Goal: Task Accomplishment & Management: Manage account settings

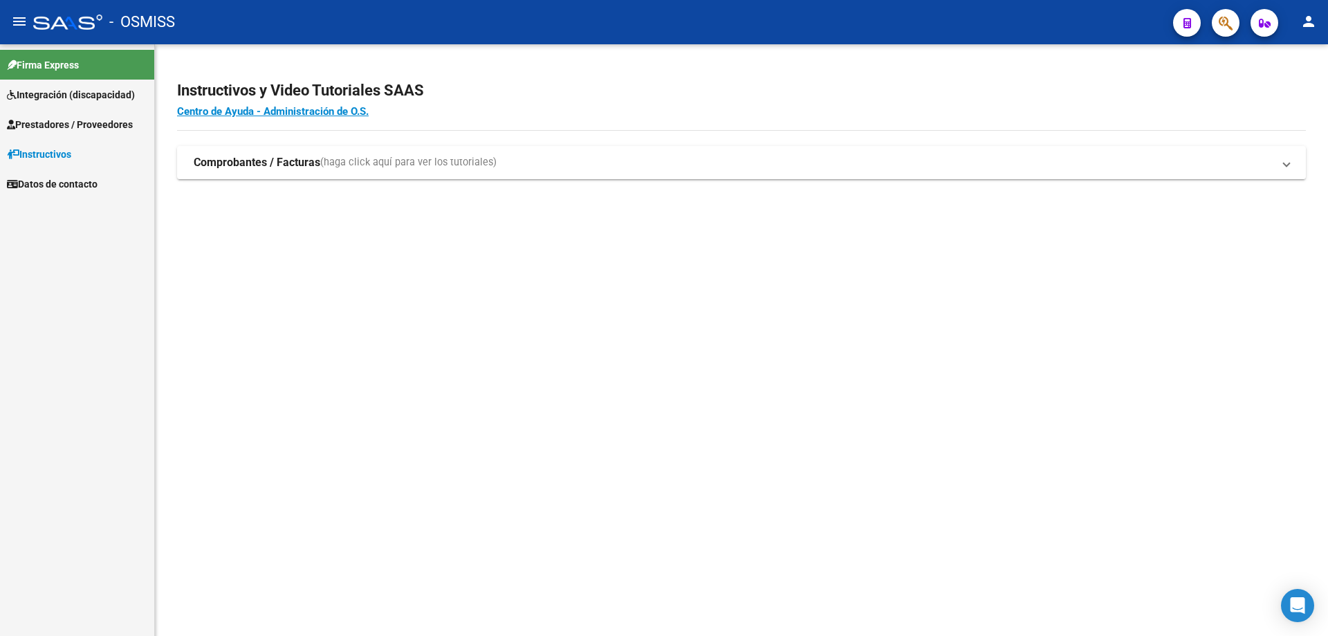
click at [59, 122] on span "Prestadores / Proveedores" at bounding box center [70, 124] width 126 height 15
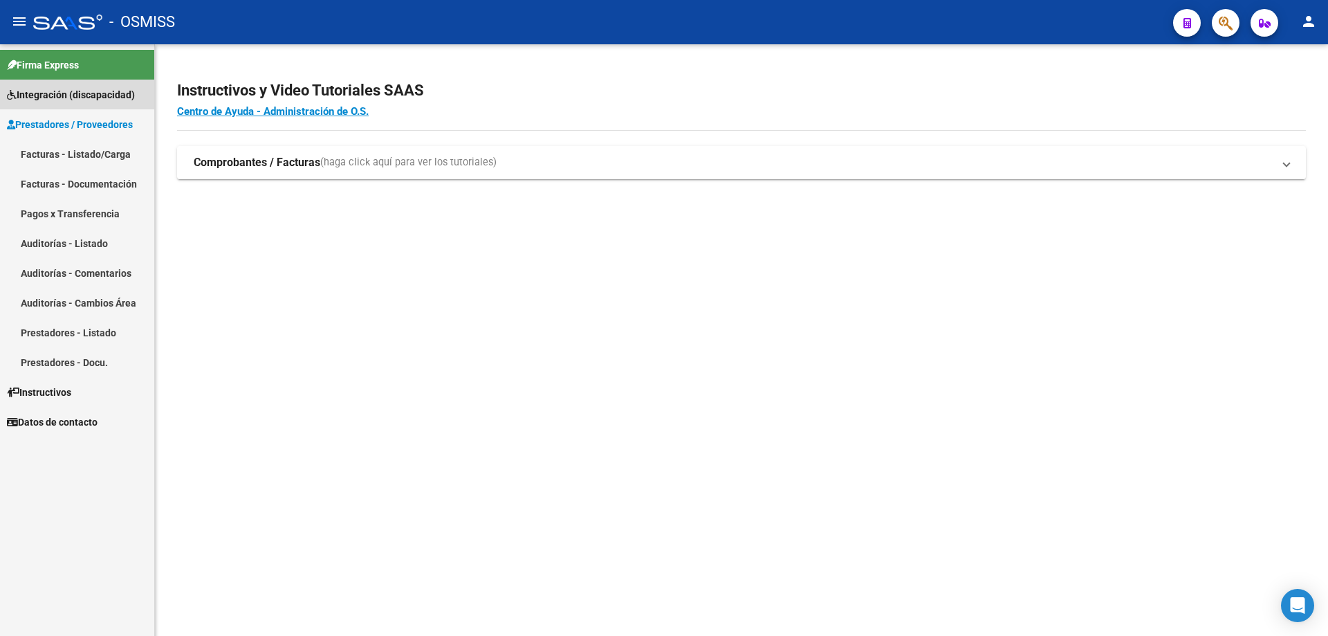
click at [62, 100] on span "Integración (discapacidad)" at bounding box center [71, 94] width 128 height 15
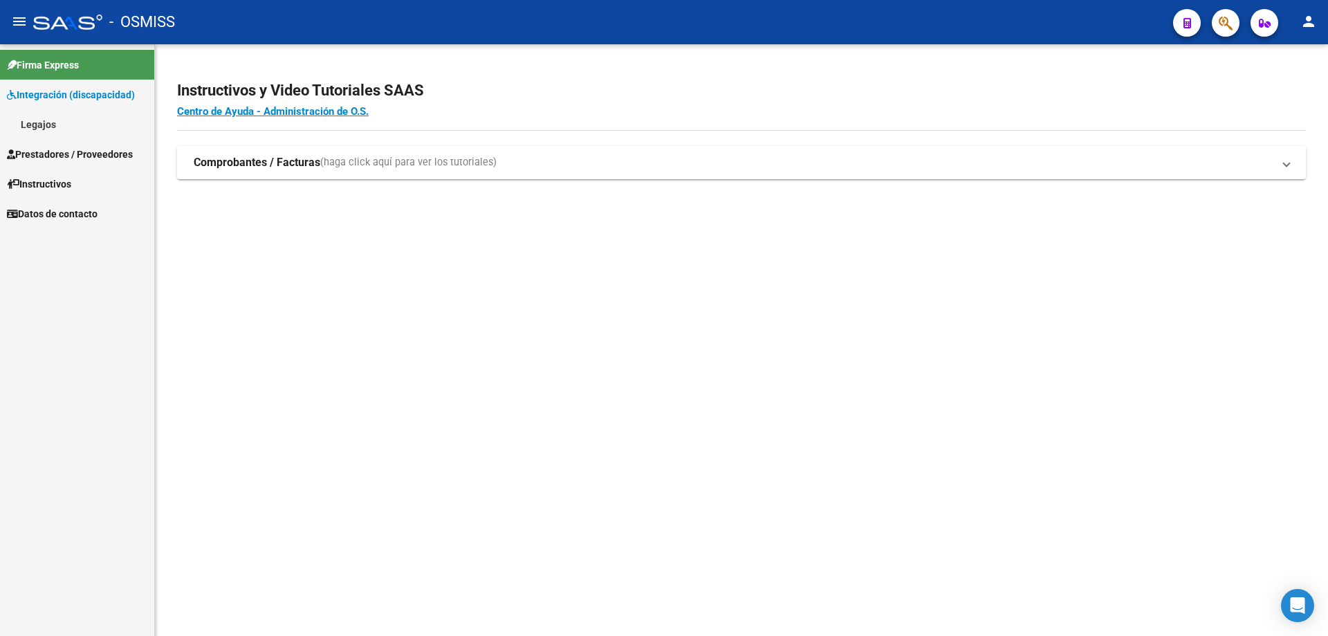
click at [75, 127] on link "Legajos" at bounding box center [77, 124] width 154 height 30
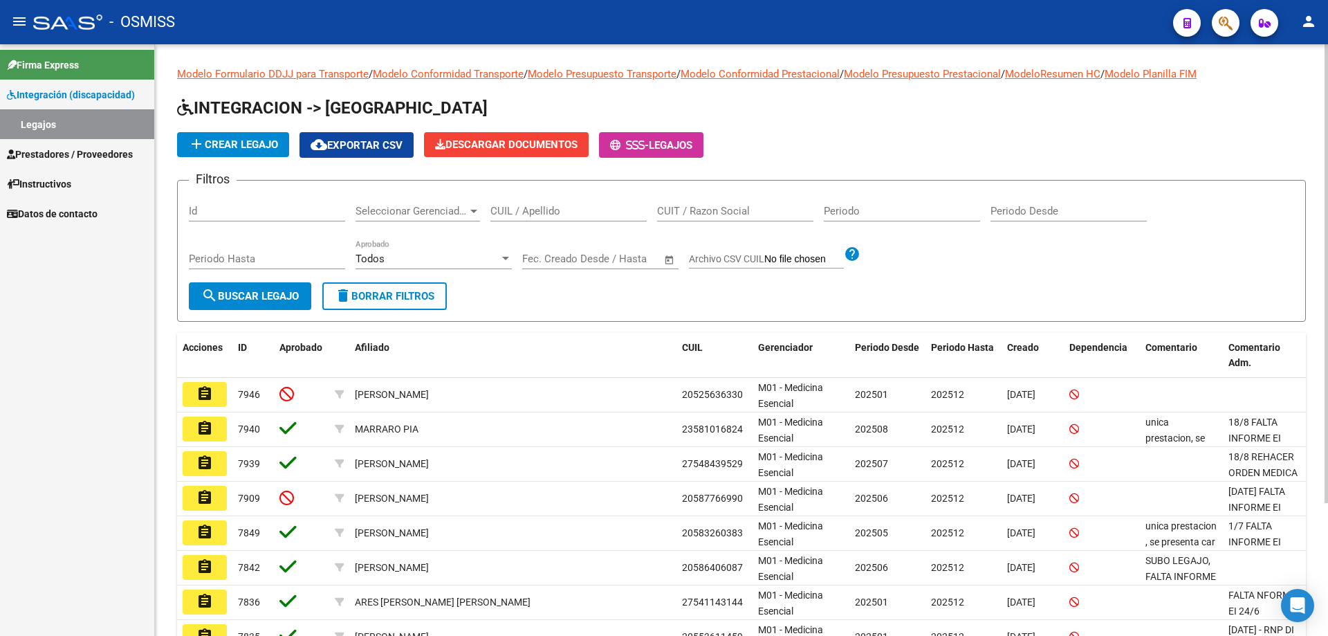
click at [555, 215] on input "CUIL / Apellido" at bounding box center [568, 211] width 156 height 12
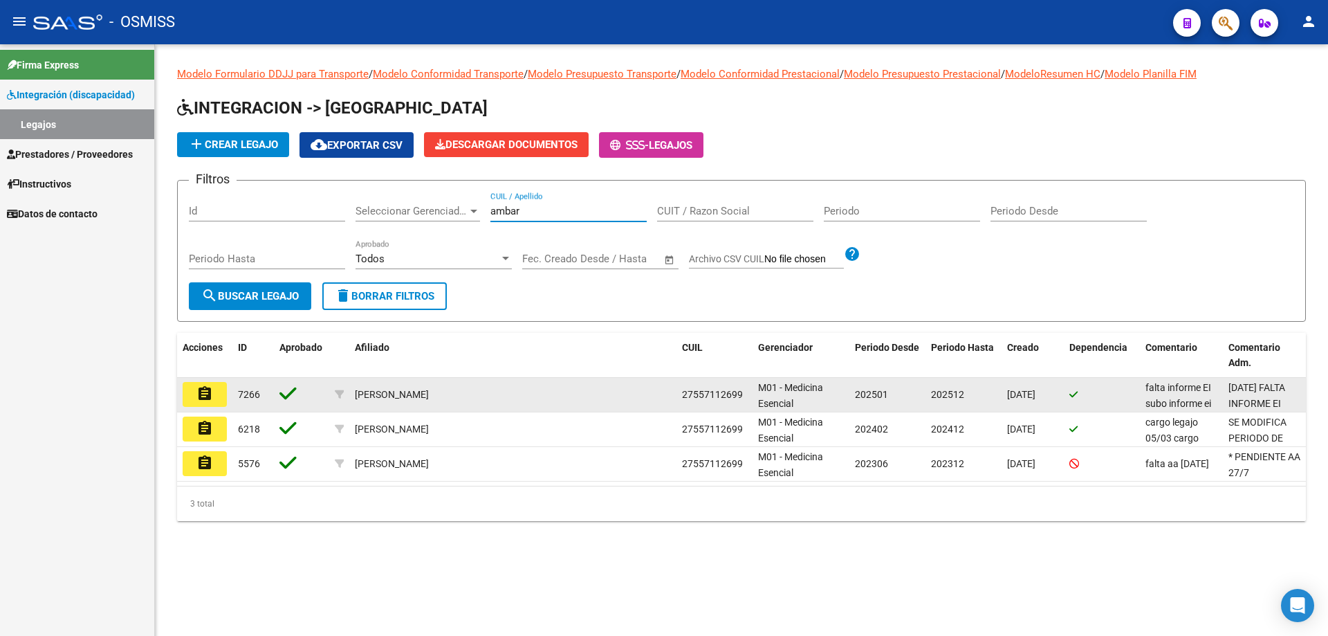
type input "ambar"
click at [210, 396] on mat-icon "assignment" at bounding box center [204, 393] width 17 height 17
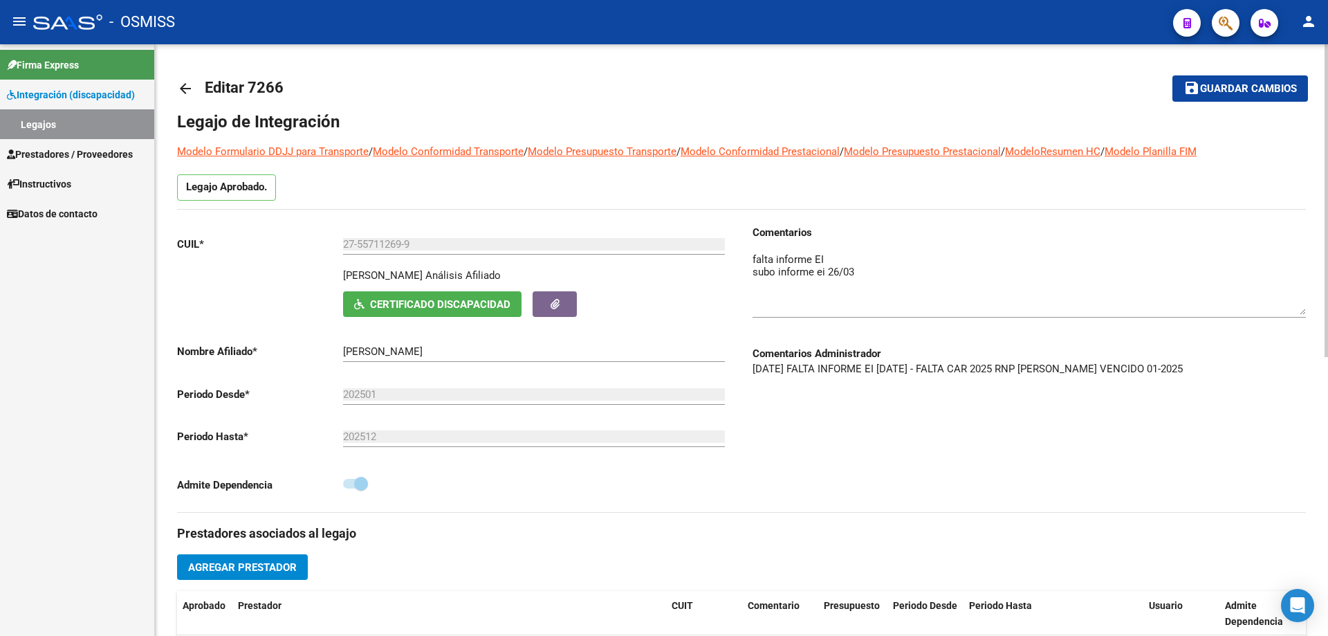
drag, startPoint x: 1302, startPoint y: 276, endPoint x: 1309, endPoint y: 311, distance: 35.9
click at [1309, 311] on div "arrow_back Editar 7266 save Guardar cambios Legajo de Integración Modelo Formul…" at bounding box center [741, 603] width 1173 height 1119
drag, startPoint x: 1264, startPoint y: 369, endPoint x: 939, endPoint y: 372, distance: 324.4
click at [939, 372] on p "[DATE] FALTA INFORME EI [DATE] - FALTA CAR 2025 RNP [PERSON_NAME] VENCIDO 01-20…" at bounding box center [1029, 368] width 553 height 15
copy p "FALTA CAR 2025 RNP [PERSON_NAME] VENCIDO 01-2025"
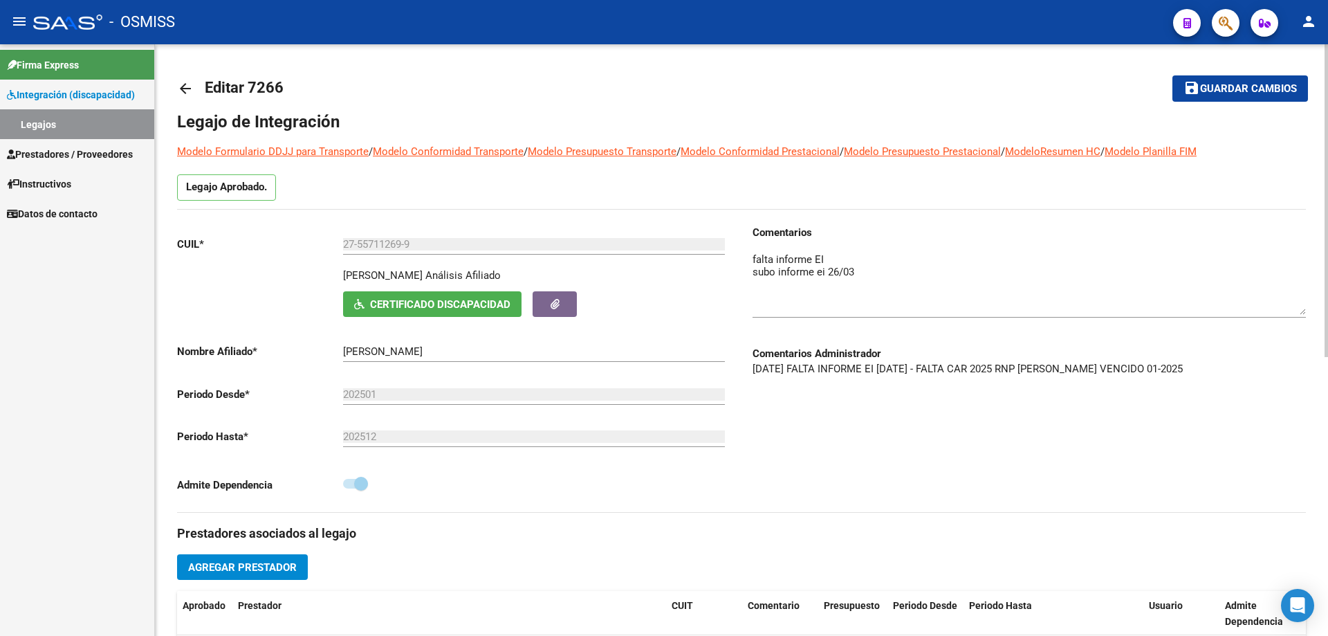
click at [834, 441] on div "Comentarios Comentarios Administrador [DATE] FALTA INFORME EI [DATE] - FALTA CA…" at bounding box center [1023, 368] width 564 height 287
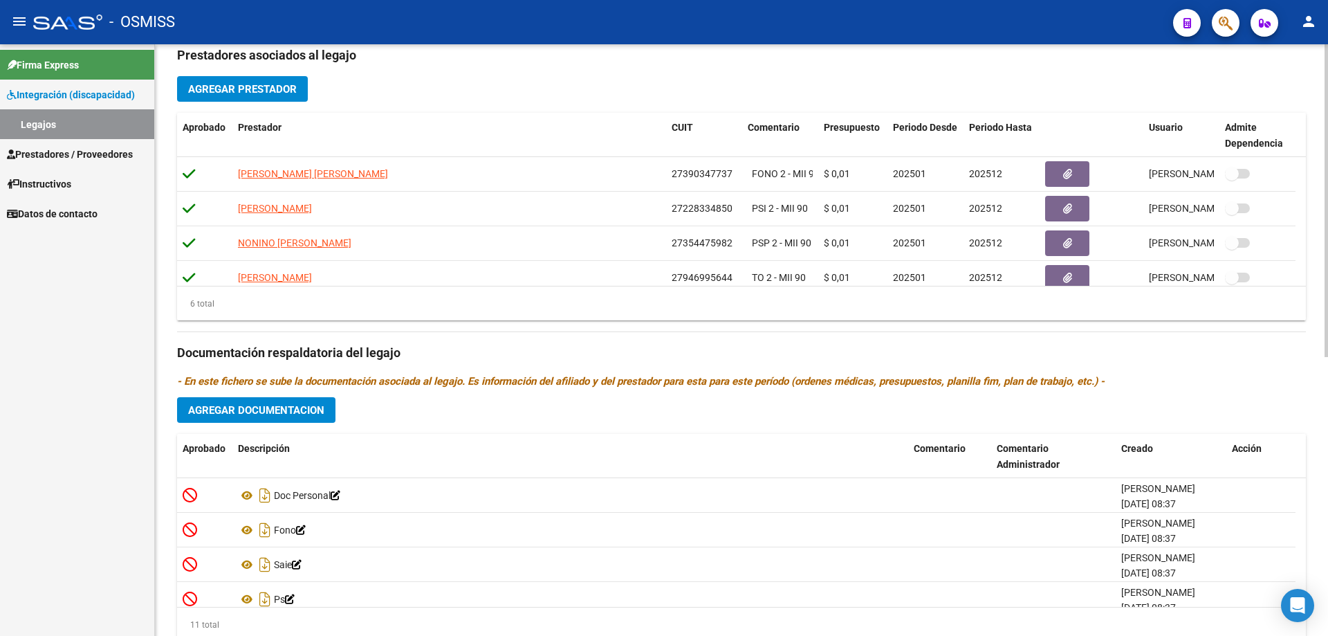
scroll to position [528, 0]
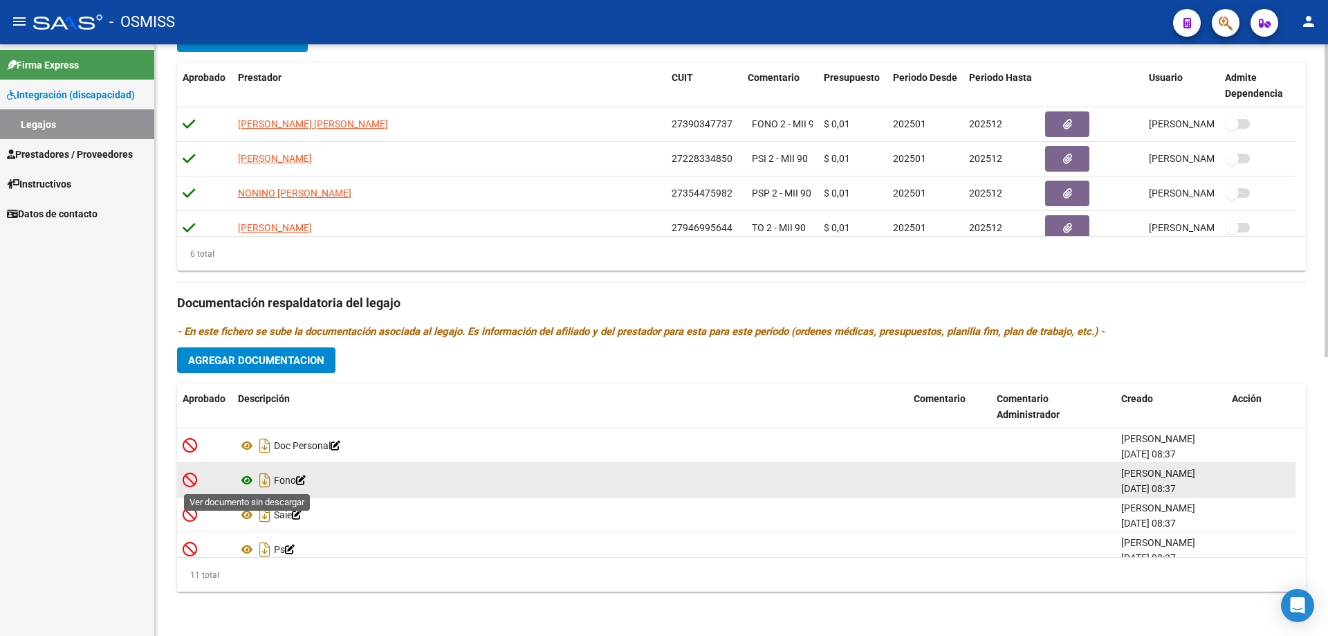
click at [249, 481] on icon at bounding box center [247, 480] width 18 height 17
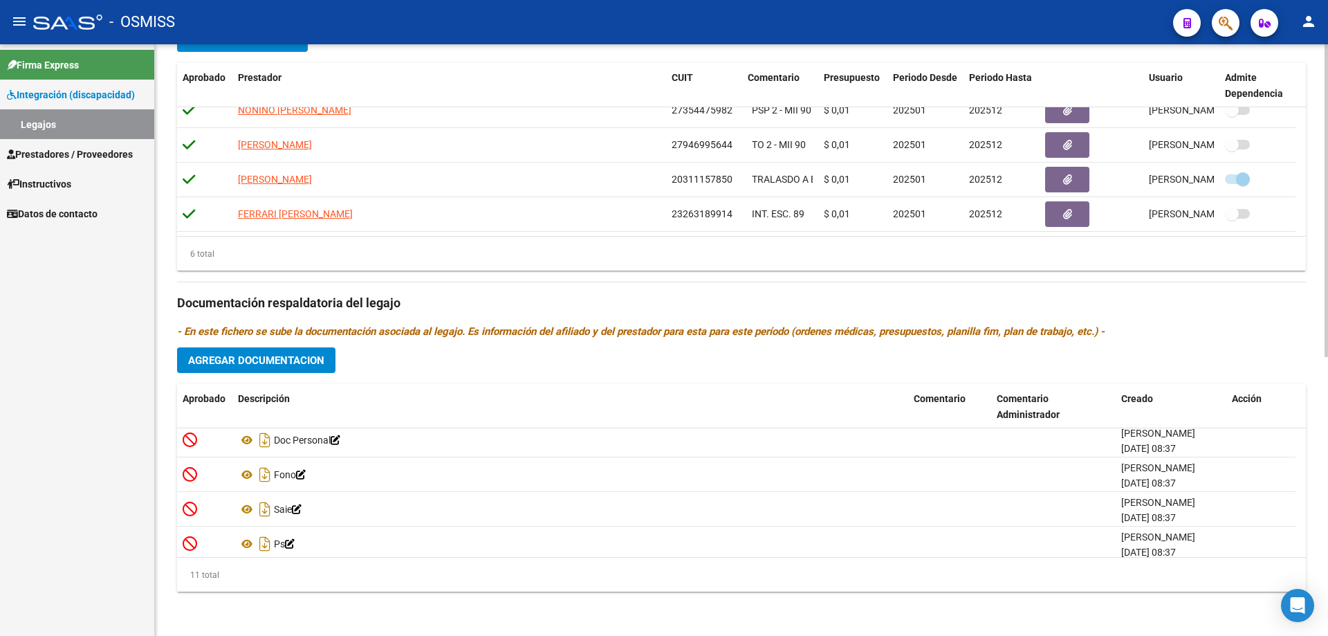
scroll to position [0, 0]
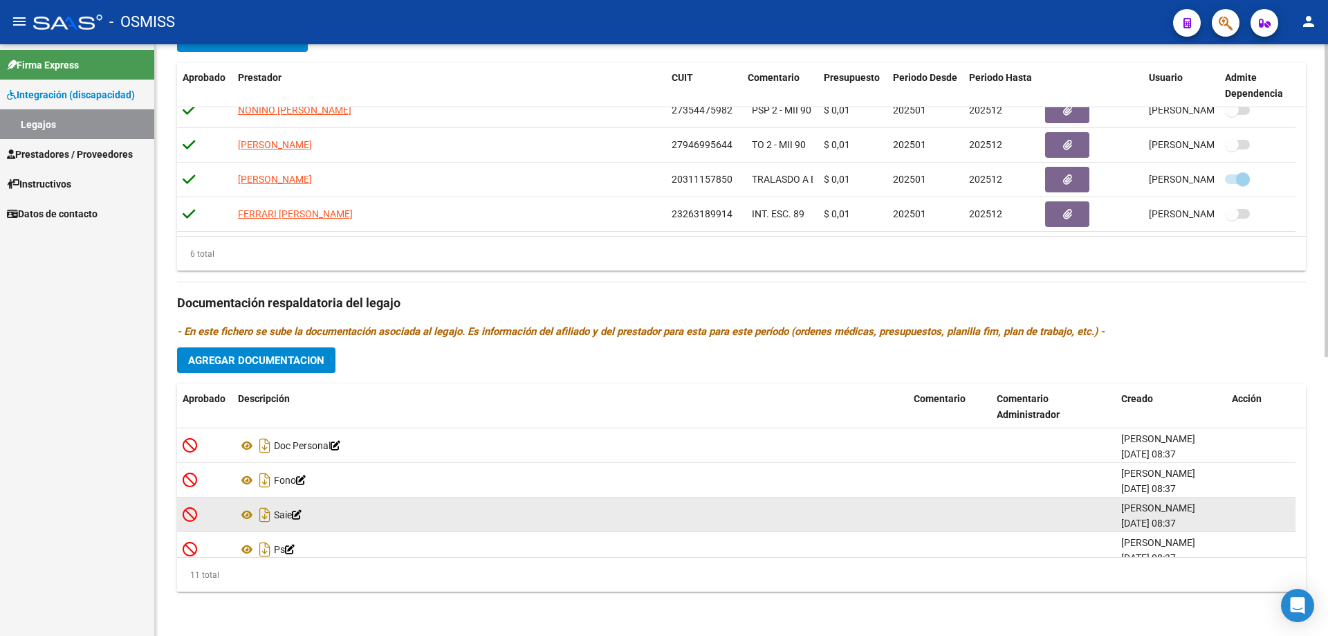
click at [190, 514] on icon at bounding box center [190, 513] width 15 height 15
click at [242, 517] on icon at bounding box center [247, 514] width 18 height 17
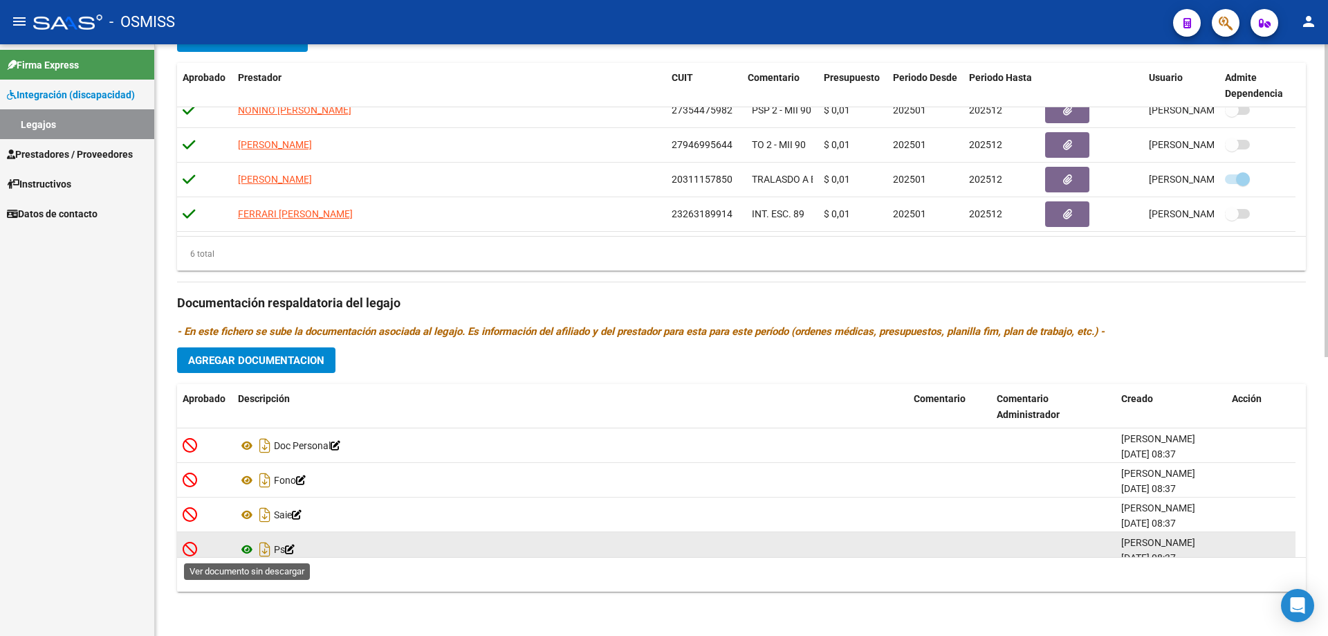
click at [242, 547] on icon at bounding box center [247, 549] width 18 height 17
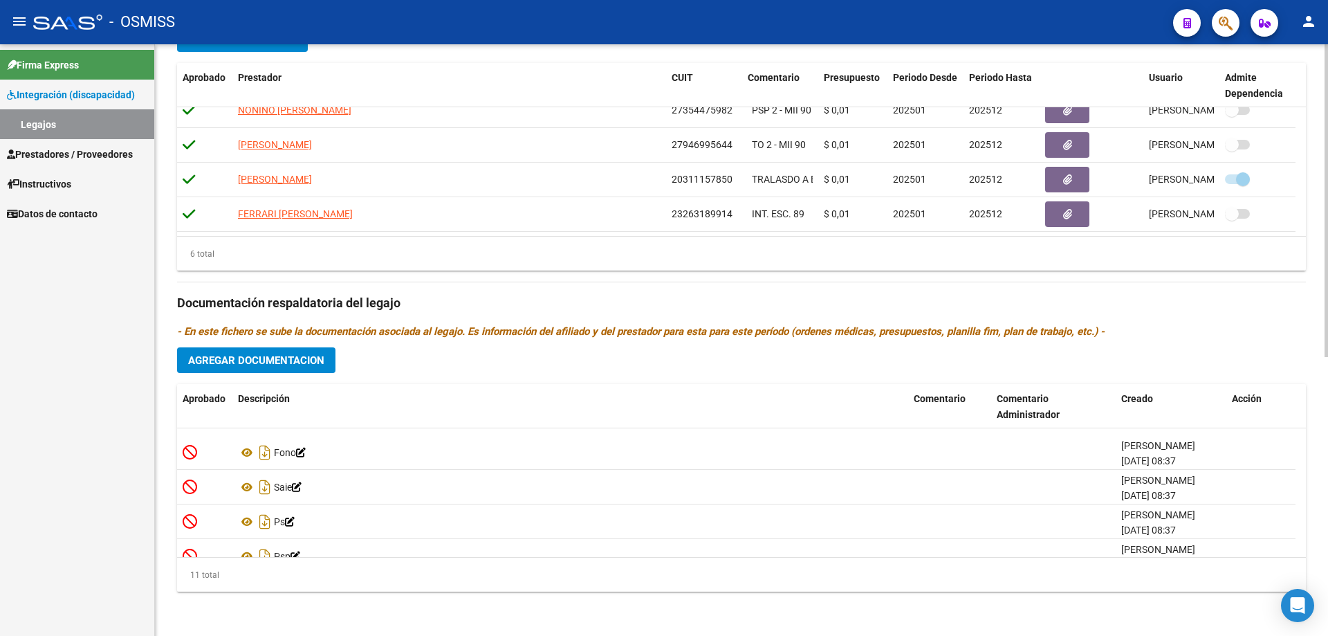
scroll to position [55, 0]
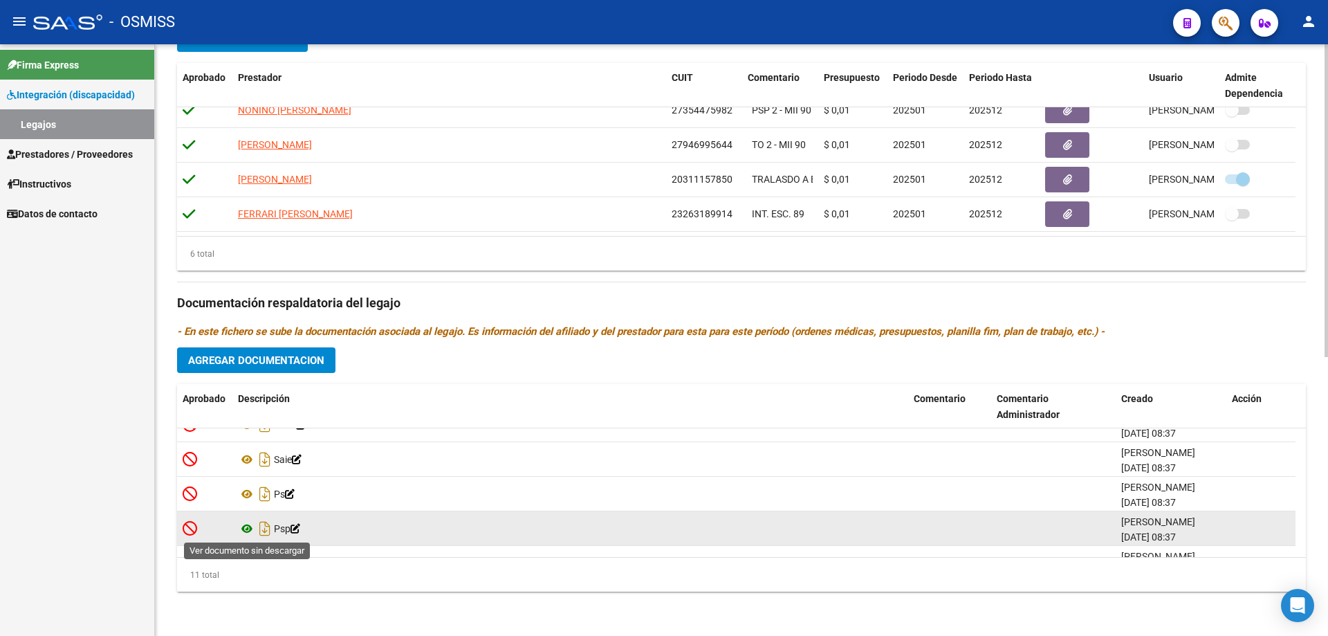
click at [248, 528] on icon at bounding box center [247, 528] width 18 height 17
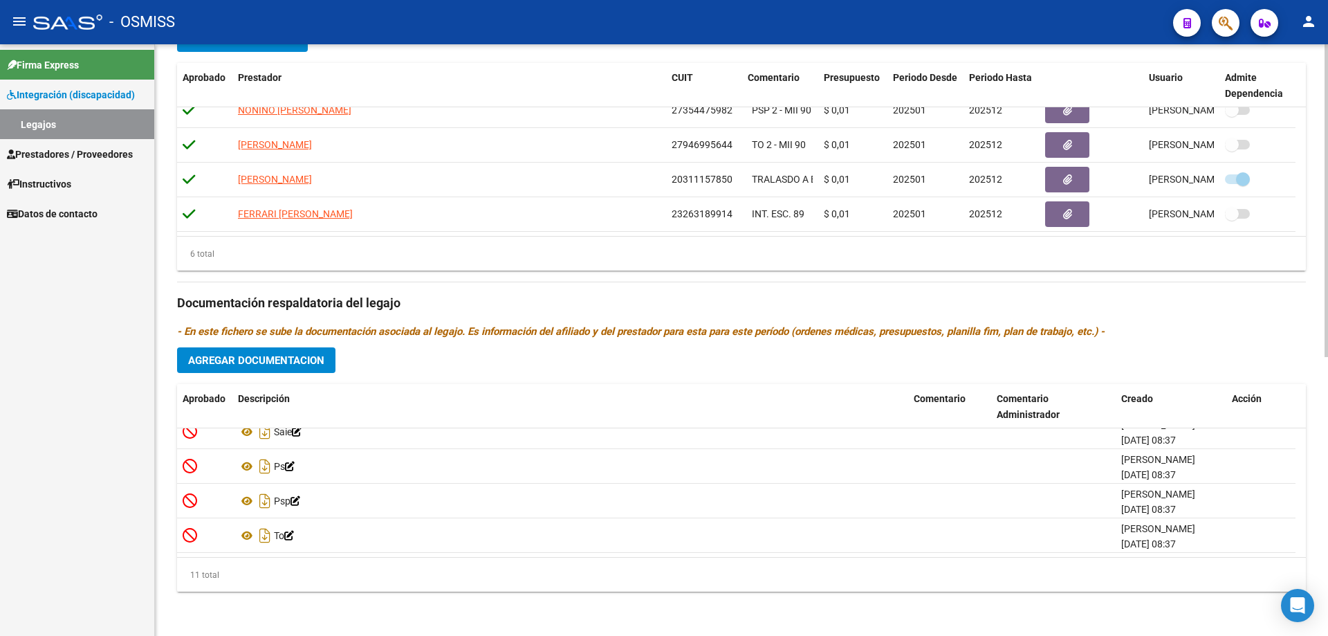
scroll to position [111, 0]
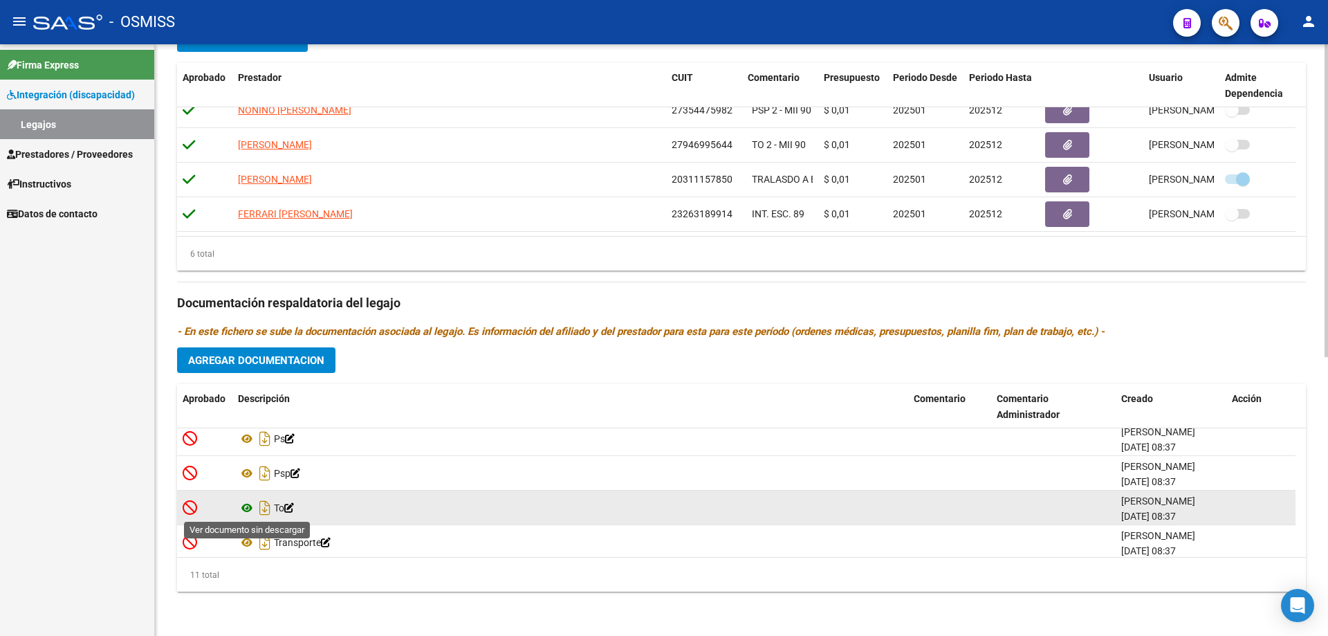
click at [248, 506] on icon at bounding box center [247, 507] width 18 height 17
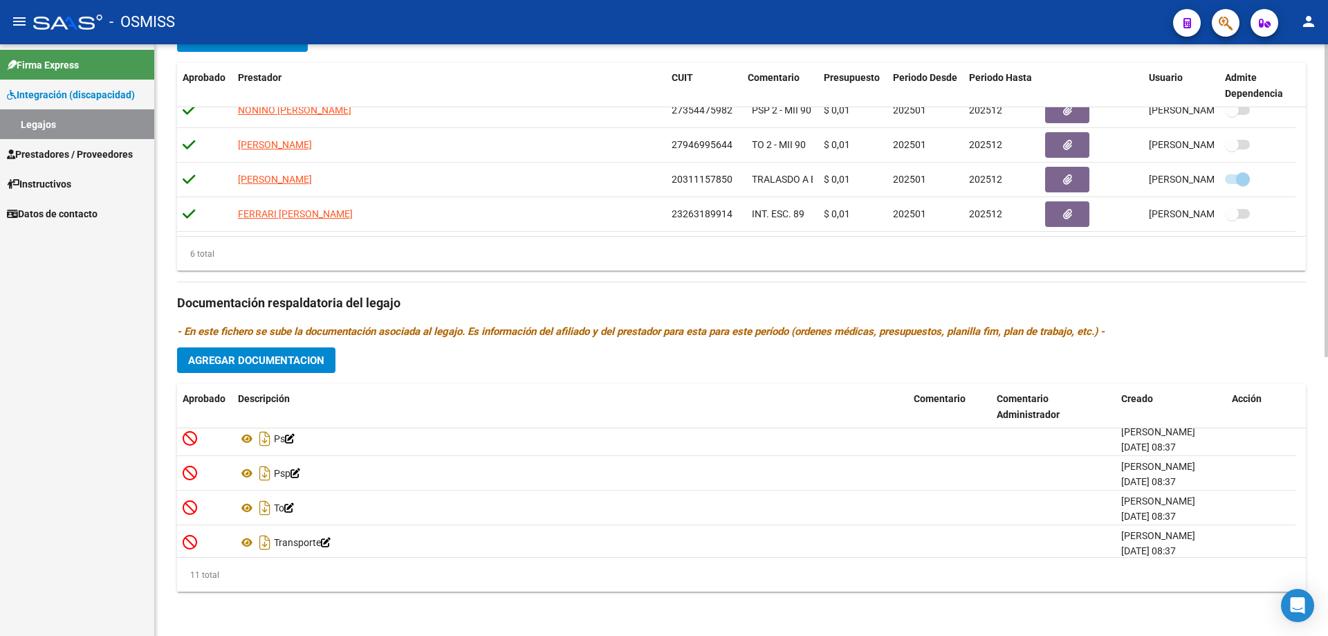
scroll to position [138, 0]
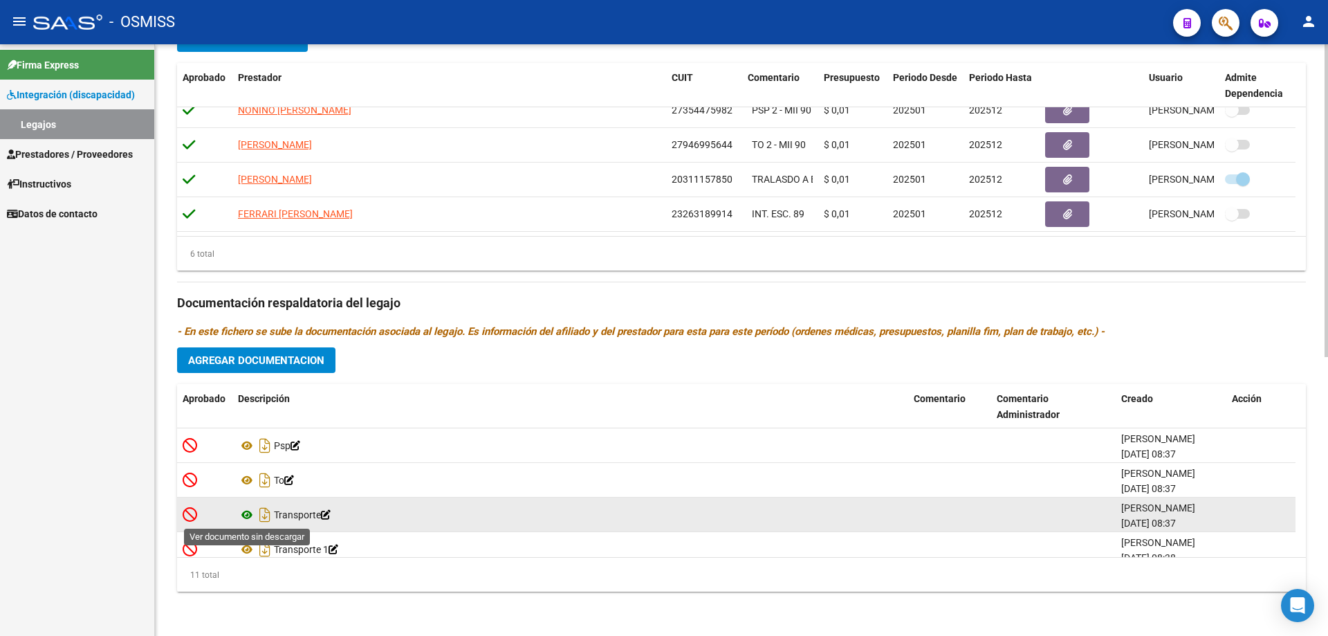
click at [249, 515] on icon at bounding box center [247, 514] width 18 height 17
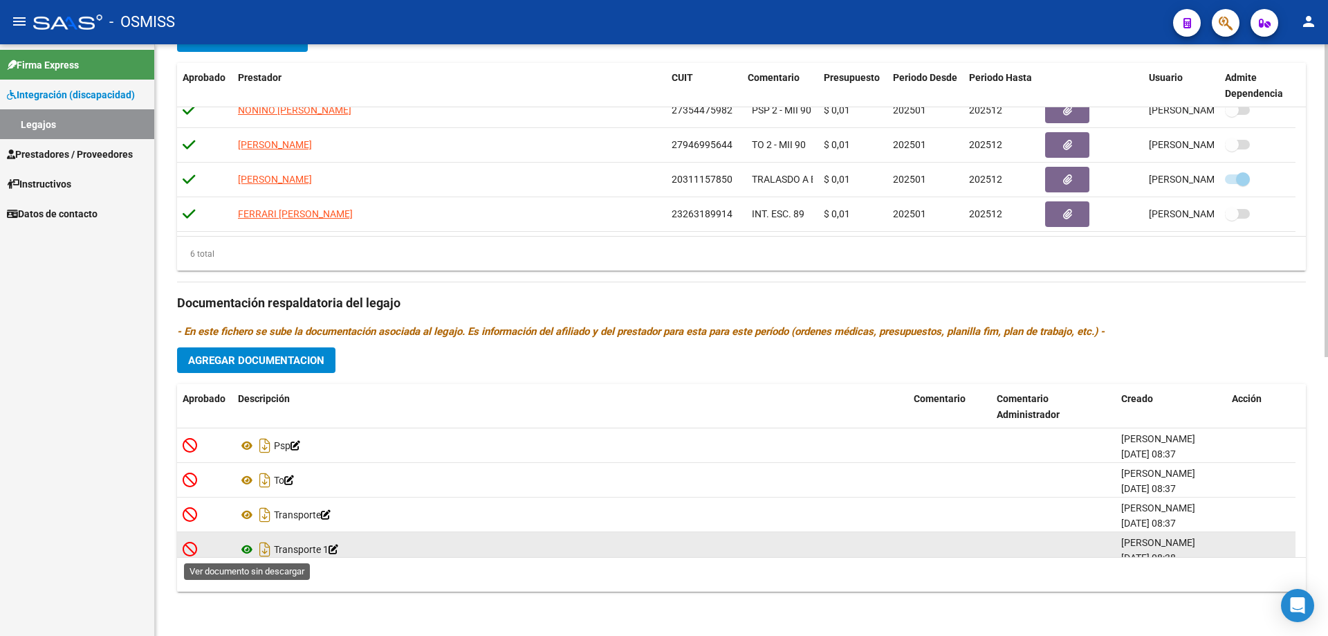
click at [252, 548] on icon at bounding box center [247, 549] width 18 height 17
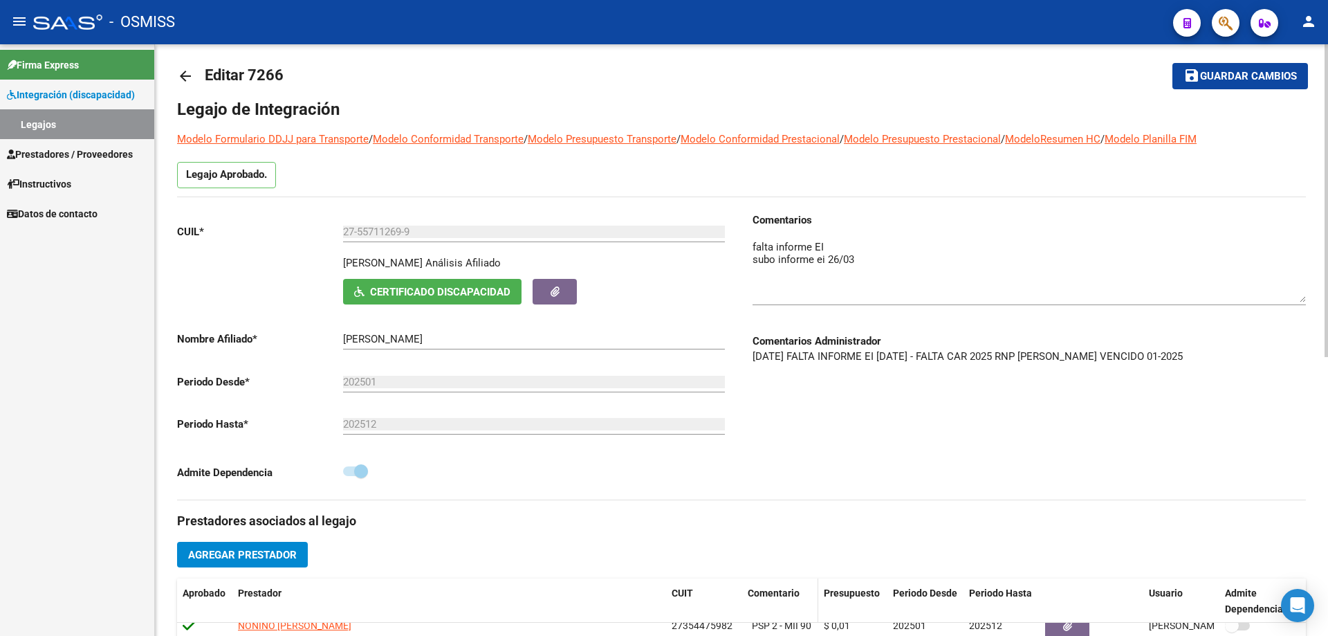
scroll to position [0, 0]
